Goal: Task Accomplishment & Management: Manage account settings

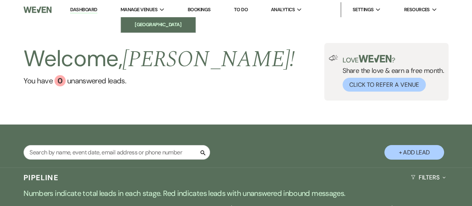
click at [161, 29] on link "[GEOGRAPHIC_DATA]" at bounding box center [158, 24] width 75 height 15
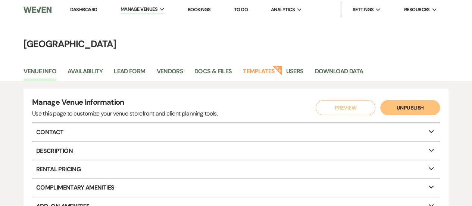
click at [278, 79] on li "Templates New" at bounding box center [262, 73] width 39 height 16
click at [278, 74] on strong "New" at bounding box center [277, 70] width 10 height 10
click at [265, 66] on link "Templates" at bounding box center [259, 73] width 32 height 14
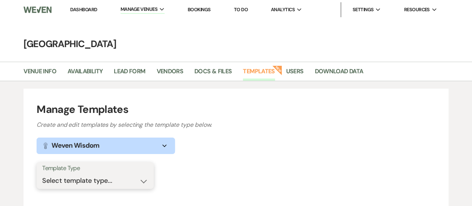
click at [122, 177] on select "Select template type... Task List Message Templates Payment Plan Inventory Item…" at bounding box center [95, 180] width 106 height 15
select select "Message Templates"
click at [42, 173] on select "Select template type... Task List Message Templates Payment Plan Inventory Item…" at bounding box center [95, 180] width 106 height 15
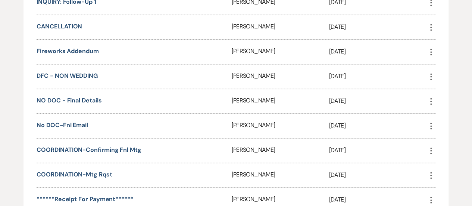
scroll to position [373, 0]
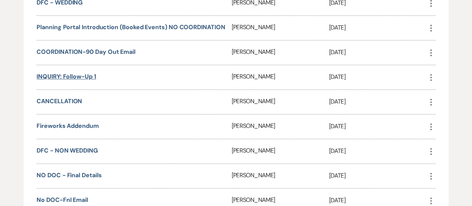
click at [81, 72] on link "INQUIRY: Follow-Up 1" at bounding box center [66, 76] width 59 height 8
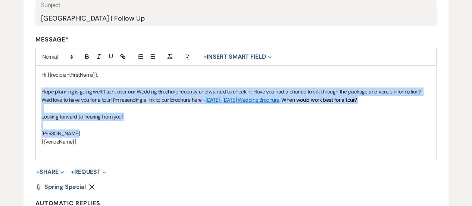
drag, startPoint x: 101, startPoint y: 136, endPoint x: 26, endPoint y: 85, distance: 90.5
click at [17, 93] on div "Edit Message Template This template was created on Jan 19, 2024 * Required Temp…" at bounding box center [236, 80] width 472 height 361
copy div "Hope planning is going well! I sent over our Wedding Brochure recently and want…"
click at [299, 115] on p "Looking forward to hearing from you!" at bounding box center [235, 116] width 389 height 8
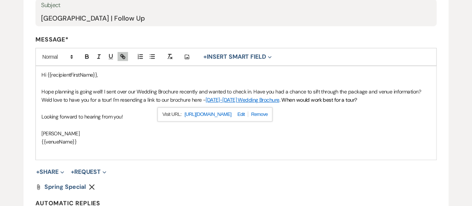
click at [180, 115] on div "https://www.canva.com/design/DAGVKuG85Pg/Cp-APkJ1UsdWpVSUpYN73Q/view?utm_conten…" at bounding box center [215, 114] width 115 height 14
click at [248, 112] on link at bounding box center [239, 114] width 17 height 6
type input "https://www.canva.com/design/DAGVKuG85Pg/Cp-APkJ1UsdWpVSUpYN73Q/view?utm_conten…"
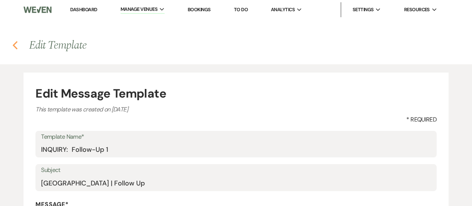
click at [15, 45] on icon "Previous" at bounding box center [15, 45] width 6 height 9
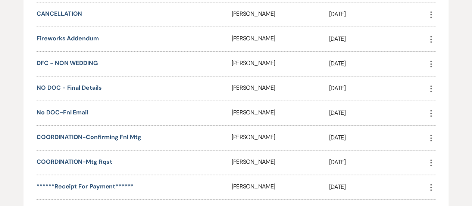
scroll to position [523, 0]
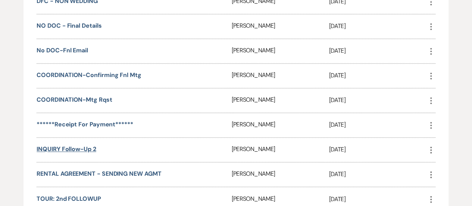
click at [77, 145] on link "INQUIRY Follow-up 2" at bounding box center [66, 149] width 59 height 8
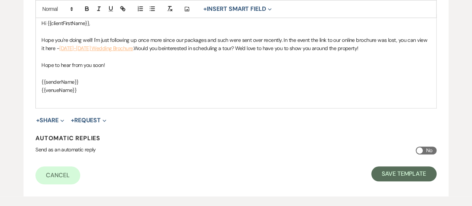
scroll to position [224, 0]
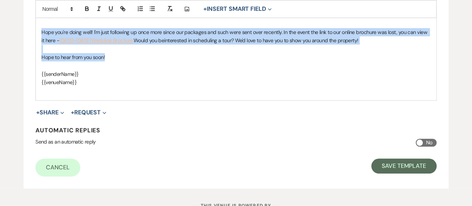
drag, startPoint x: 113, startPoint y: 59, endPoint x: 38, endPoint y: 32, distance: 79.6
click at [38, 32] on div "Hi {{clientFirstName}}, Hope you're doing well! I'm just following up once more…" at bounding box center [236, 53] width 401 height 93
copy div "Hope you're doing well! I'm just following up once more since our packages and …"
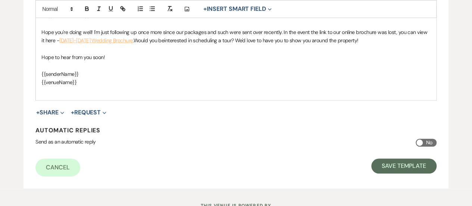
drag, startPoint x: 172, startPoint y: 64, endPoint x: 121, endPoint y: 31, distance: 60.8
click at [171, 64] on p at bounding box center [235, 66] width 389 height 8
drag, startPoint x: 115, startPoint y: 41, endPoint x: 23, endPoint y: 56, distance: 93.1
click at [23, 56] on div "https://www.canva.com/design/DAGVKuG85Pg/Cp-APkJ1UsdWpVSUpYN73Q/view?utm_conten…" at bounding box center [77, 55] width 115 height 14
click at [110, 54] on link at bounding box center [101, 55] width 17 height 6
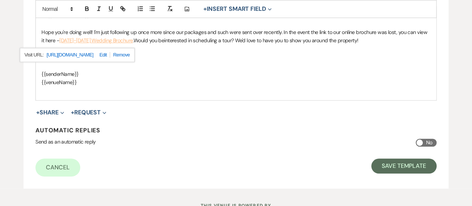
type input "https://www.canva.com/design/DAGVKuG85Pg/Cp-APkJ1UsdWpVSUpYN73Q/view?utm_conten…"
click at [22, 47] on div "Edit Message Template This template was created on Jan 25, 2024 * Required Temp…" at bounding box center [236, 14] width 472 height 348
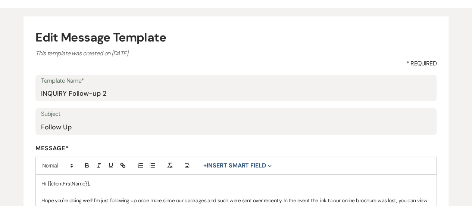
scroll to position [0, 0]
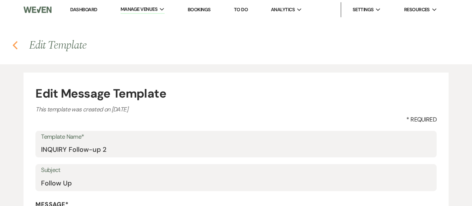
click at [15, 44] on use "button" at bounding box center [15, 45] width 5 height 8
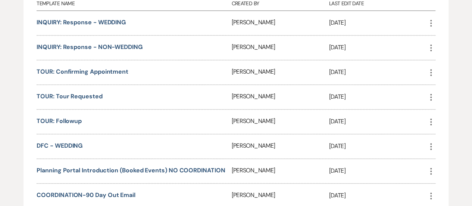
scroll to position [224, 0]
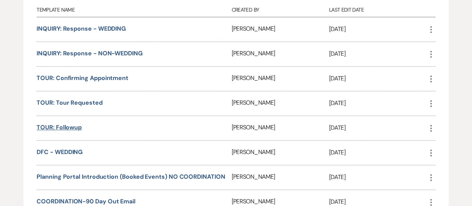
click at [74, 126] on link "TOUR: Followup" at bounding box center [59, 127] width 45 height 8
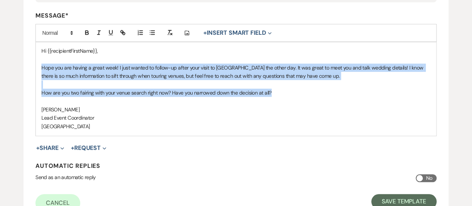
drag, startPoint x: 300, startPoint y: 93, endPoint x: 10, endPoint y: 63, distance: 291.2
click at [10, 63] on div "Edit Message Template This template was created on Jan 9, 2024 * Required Templ…" at bounding box center [236, 50] width 472 height 348
copy div "Hope you are having a great week! I just wanted to follow-up after your visit t…"
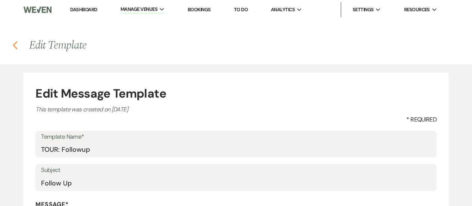
click at [17, 44] on icon "Previous" at bounding box center [15, 45] width 6 height 9
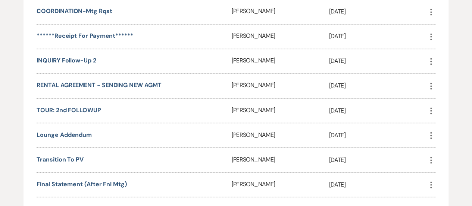
scroll to position [635, 0]
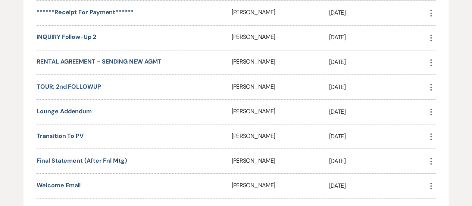
click at [86, 82] on link "TOUR: 2nd FOLLOWUP" at bounding box center [69, 86] width 65 height 8
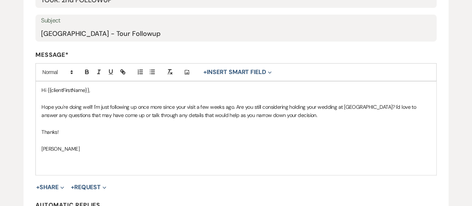
scroll to position [149, 0]
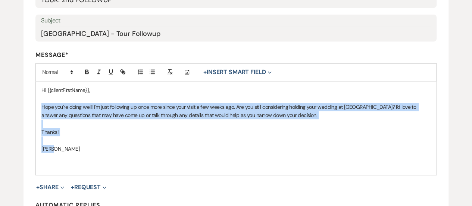
drag, startPoint x: 67, startPoint y: 148, endPoint x: 34, endPoint y: 104, distance: 54.6
click at [34, 104] on form "Edit Message Template This template was created on Feb 13, 2024 * Required Temp…" at bounding box center [236, 93] width 425 height 340
copy div "Hope you're doing well! I'm just following up once more since your visit a few …"
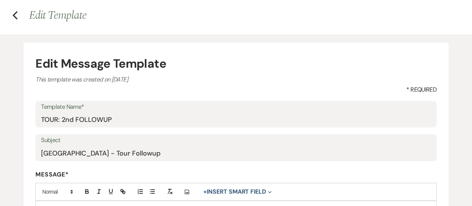
scroll to position [0, 0]
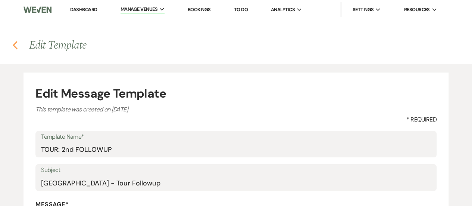
click at [12, 44] on icon "Previous" at bounding box center [15, 45] width 6 height 9
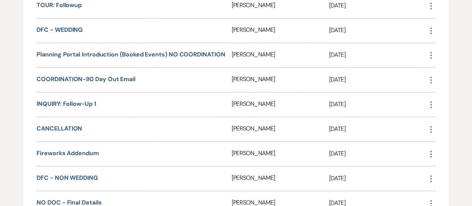
scroll to position [335, 0]
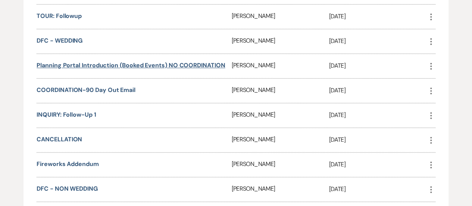
click at [181, 65] on link "Planning Portal Introduction (Booked Events) NO COORDINATION" at bounding box center [131, 65] width 188 height 8
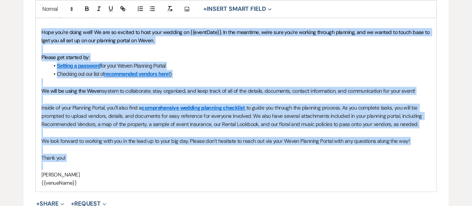
drag, startPoint x: 40, startPoint y: 30, endPoint x: 215, endPoint y: 169, distance: 223.4
click at [215, 169] on div "Hi {{recipientFirstName}}, Hope you're doing well! We are so excited to host yo…" at bounding box center [236, 99] width 401 height 184
copy div "Lore ips'do sitam cons! Ad eli se doeiusm te inci utla etdolor ma {{aliquAeni}}…"
